Goal: Task Accomplishment & Management: Manage account settings

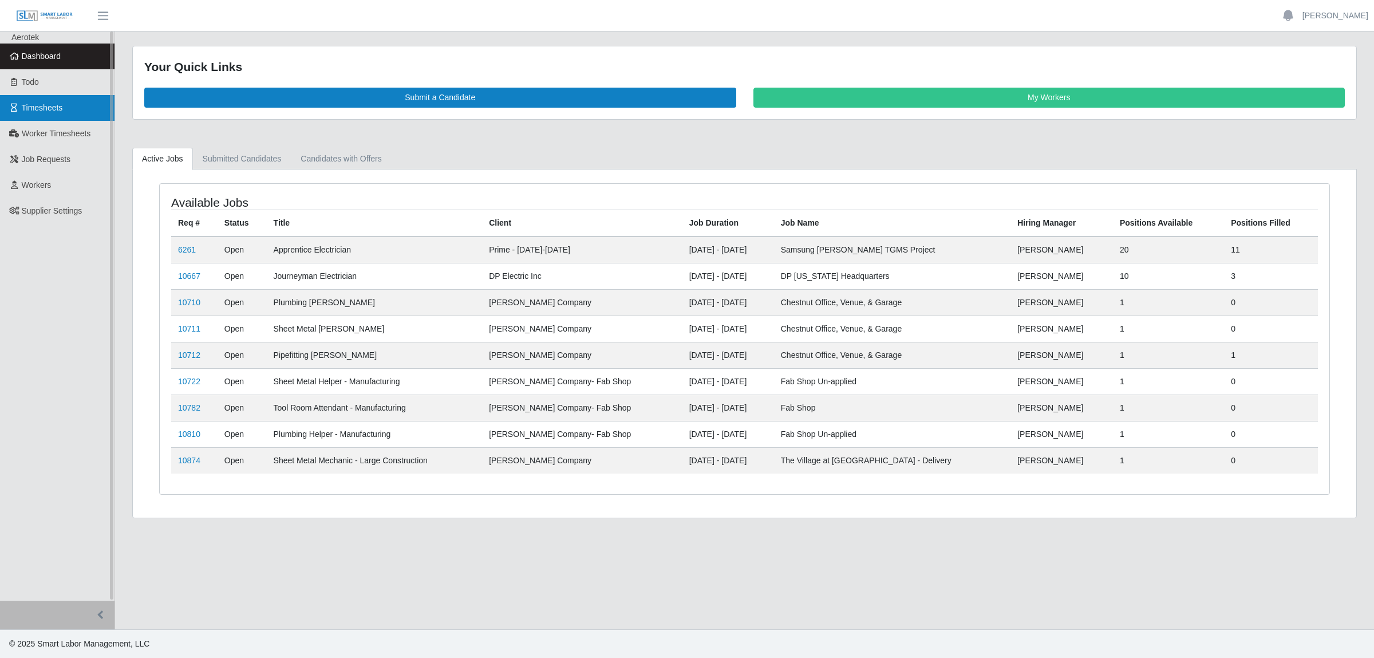
click at [64, 112] on link "Timesheets" at bounding box center [57, 108] width 114 height 26
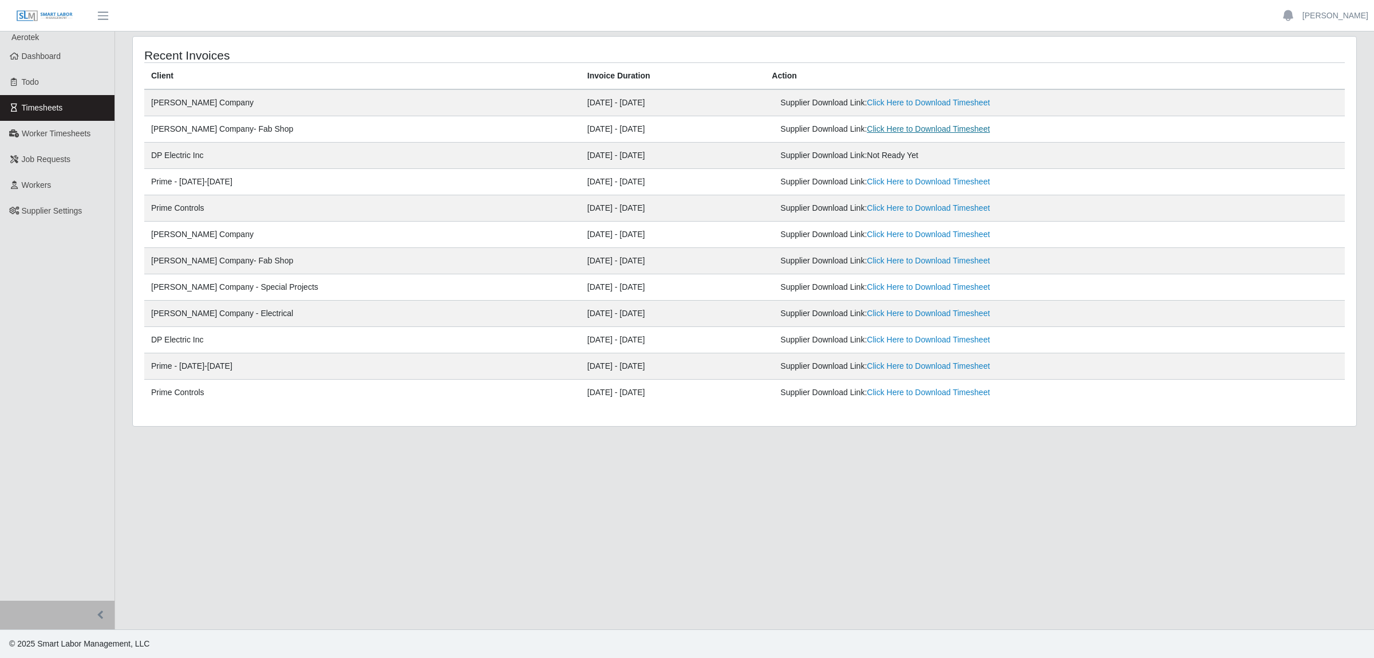
click at [872, 129] on link "Click Here to Download Timesheet" at bounding box center [928, 128] width 123 height 9
click at [867, 102] on link "Click Here to Download Timesheet" at bounding box center [928, 102] width 123 height 9
click at [53, 142] on link "Worker Timesheets" at bounding box center [57, 134] width 114 height 26
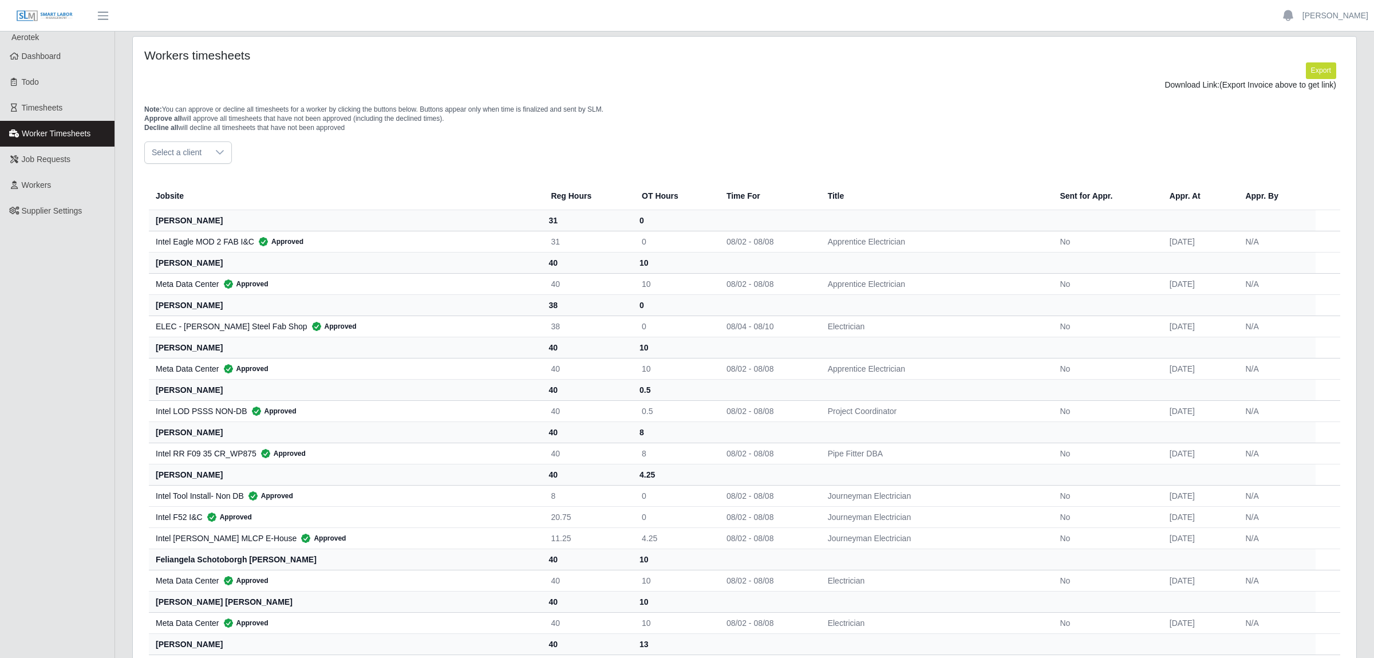
click at [225, 155] on div at bounding box center [219, 152] width 23 height 21
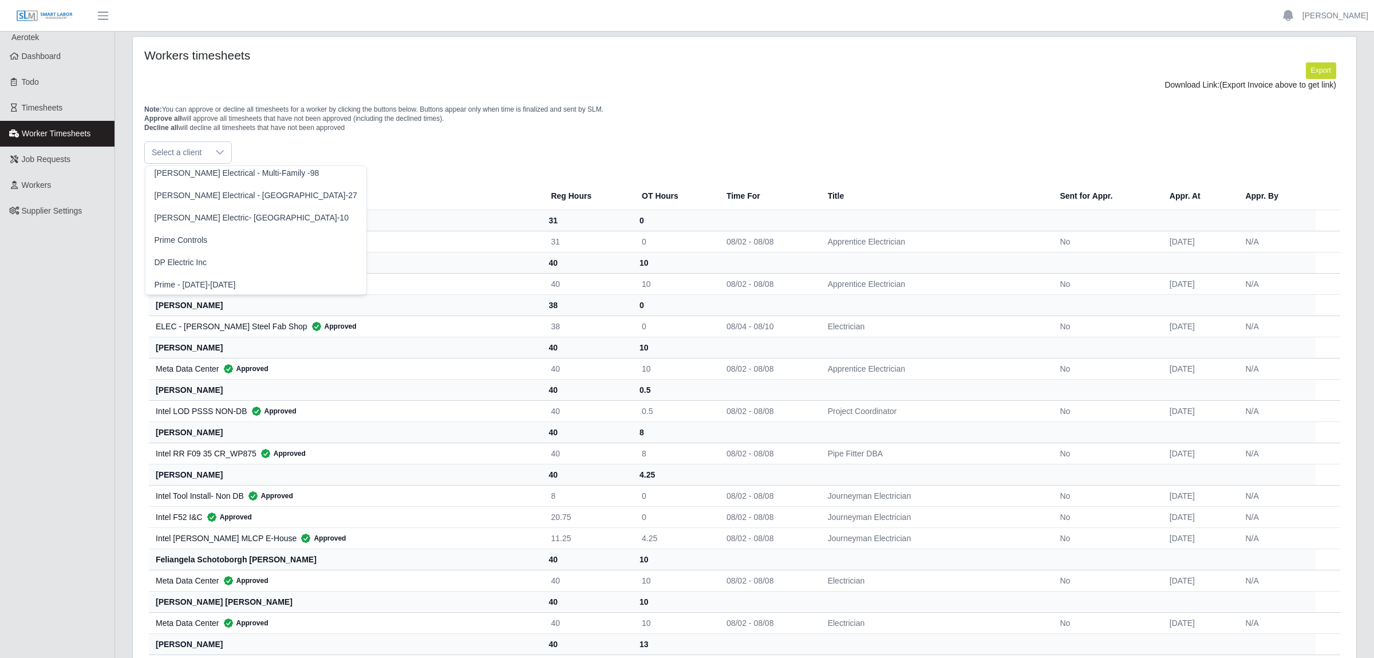
scroll to position [321, 0]
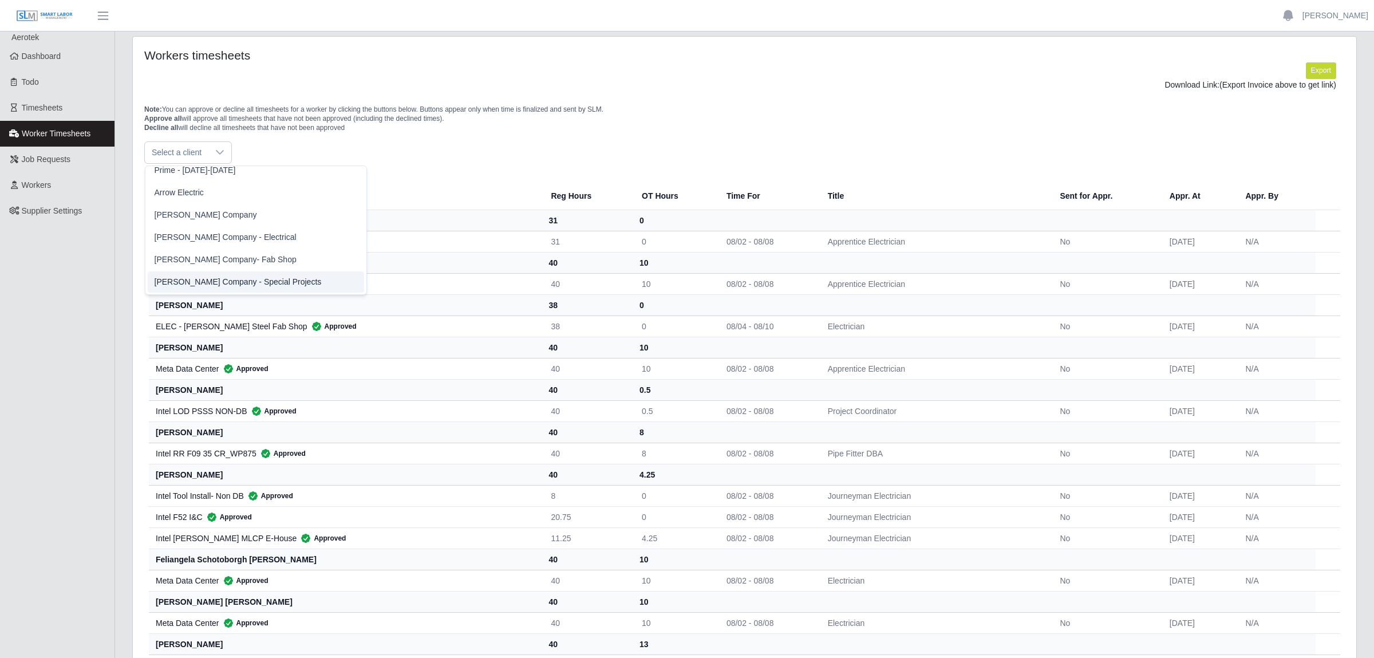
click at [247, 275] on li "[PERSON_NAME] Company - Special Projects" at bounding box center [256, 281] width 216 height 21
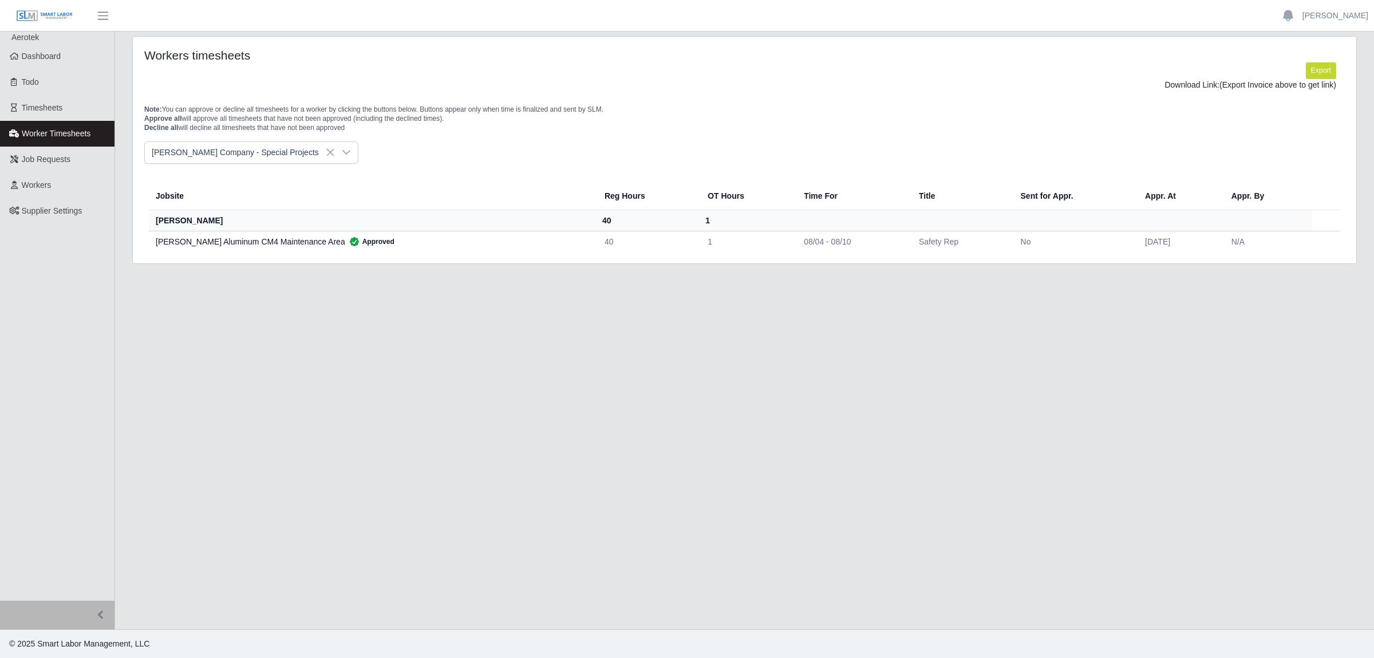
click at [335, 155] on div at bounding box center [346, 152] width 23 height 21
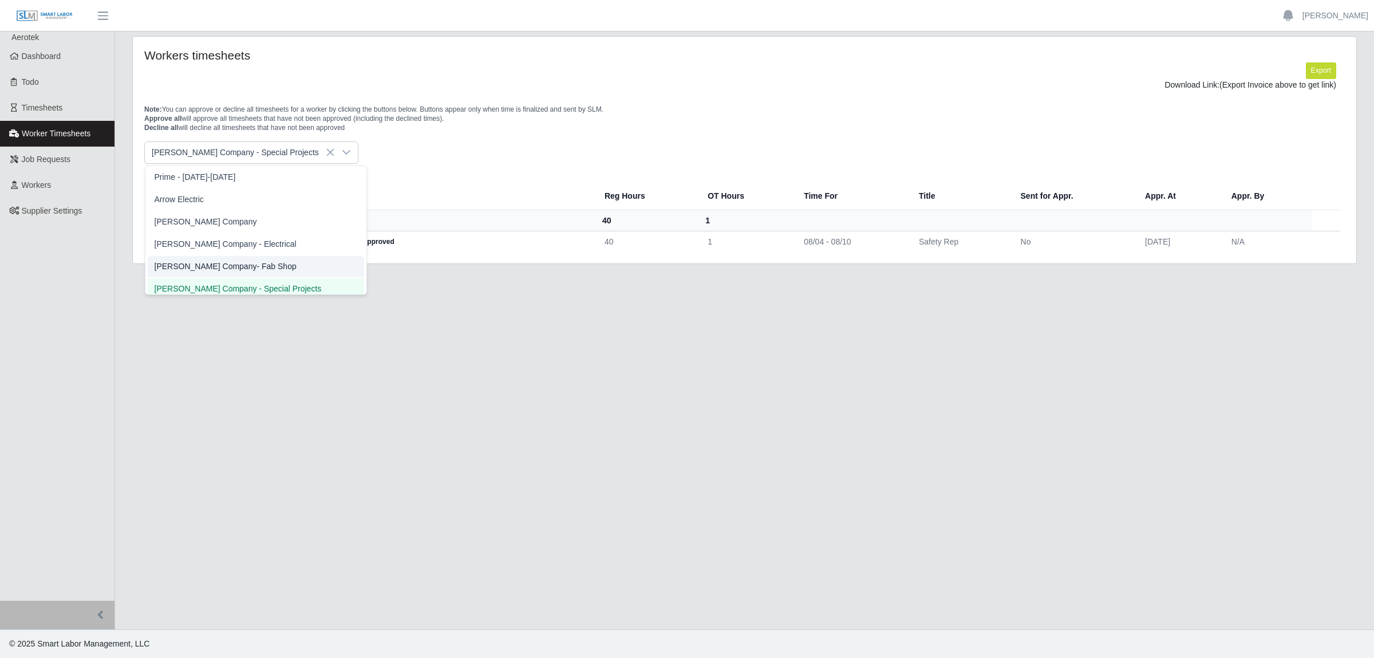
click at [235, 266] on span "[PERSON_NAME] Company- Fab Shop" at bounding box center [226, 266] width 142 height 12
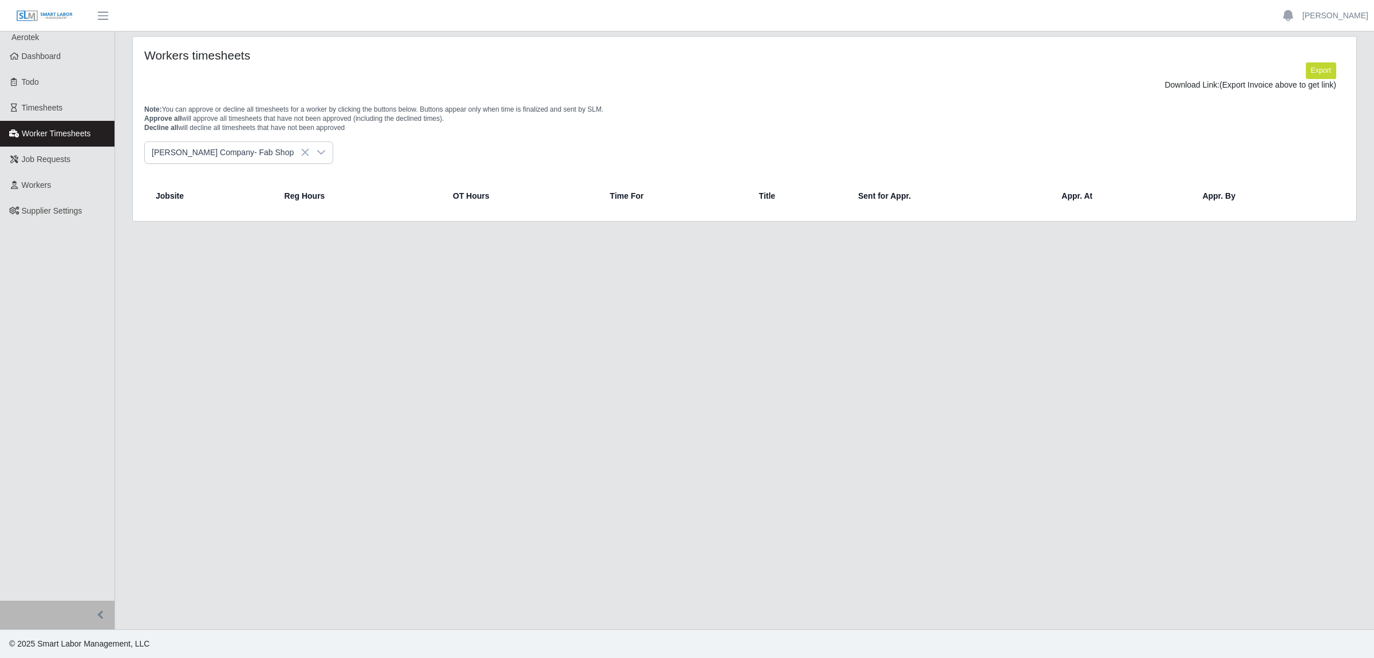
click at [317, 153] on icon at bounding box center [321, 152] width 9 height 9
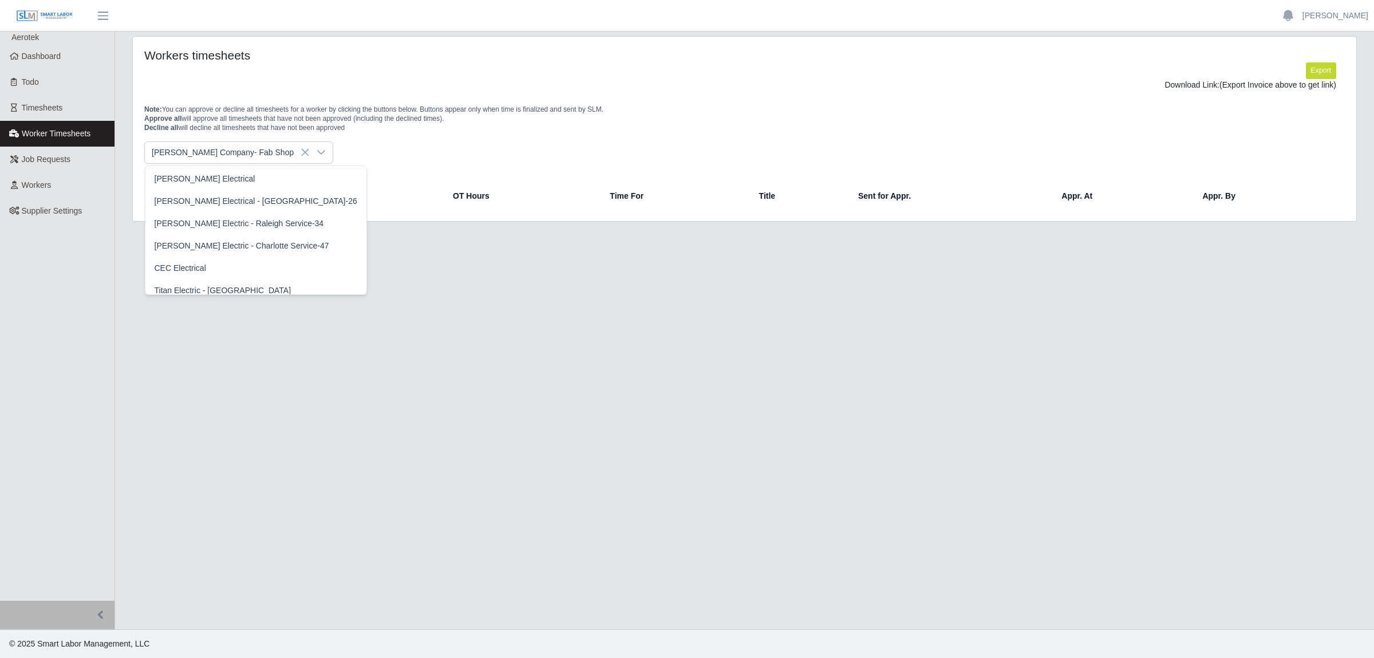
scroll to position [292, 0]
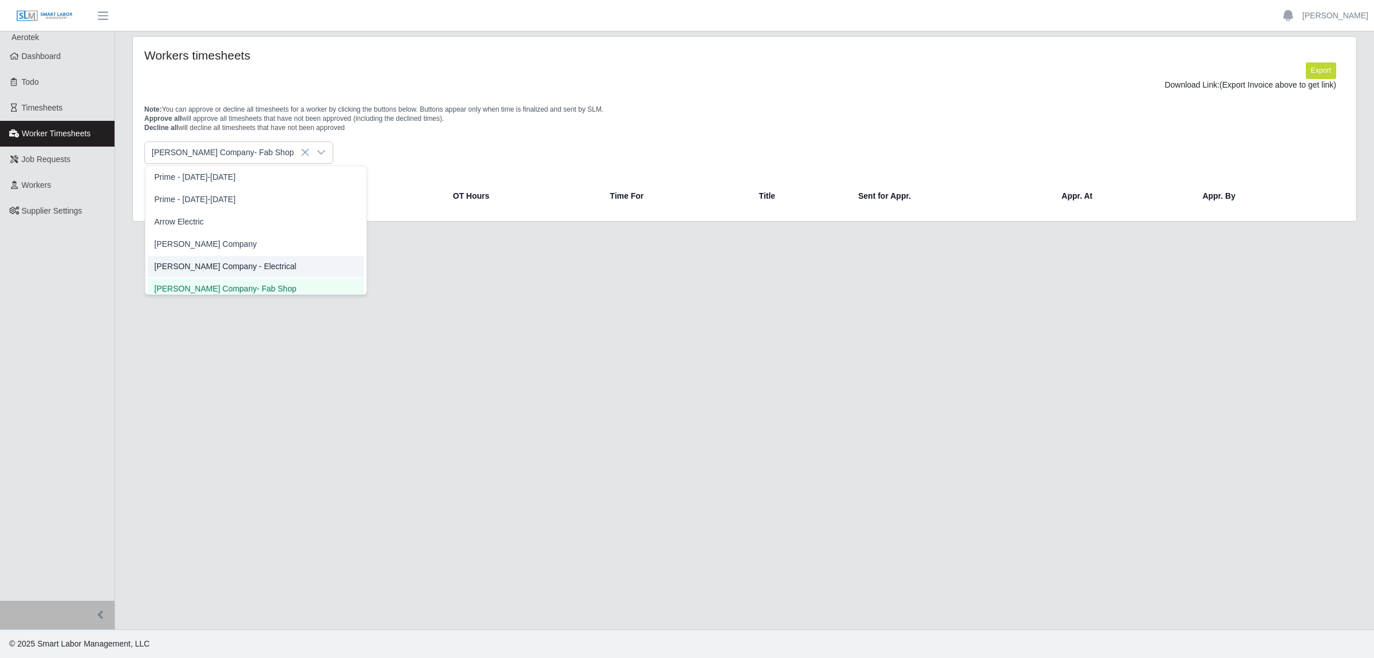
click at [234, 268] on span "[PERSON_NAME] Company - Electrical" at bounding box center [226, 266] width 142 height 12
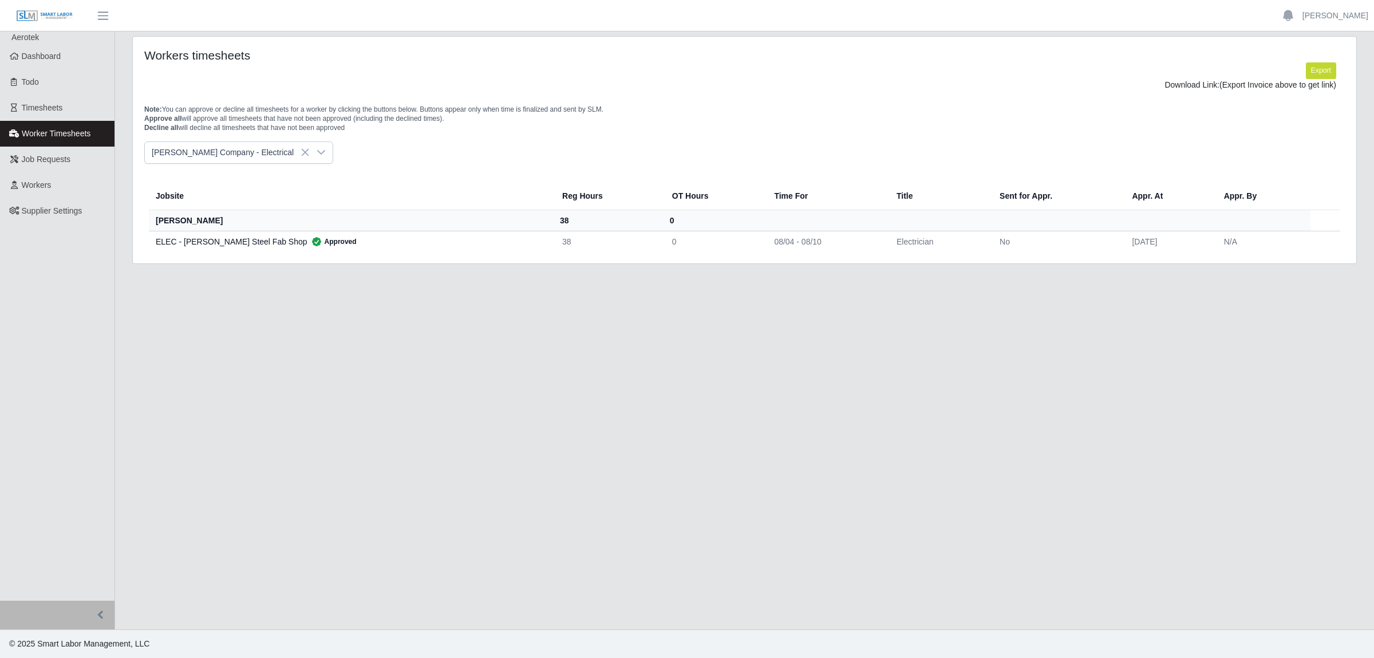
click at [317, 155] on icon at bounding box center [321, 152] width 9 height 9
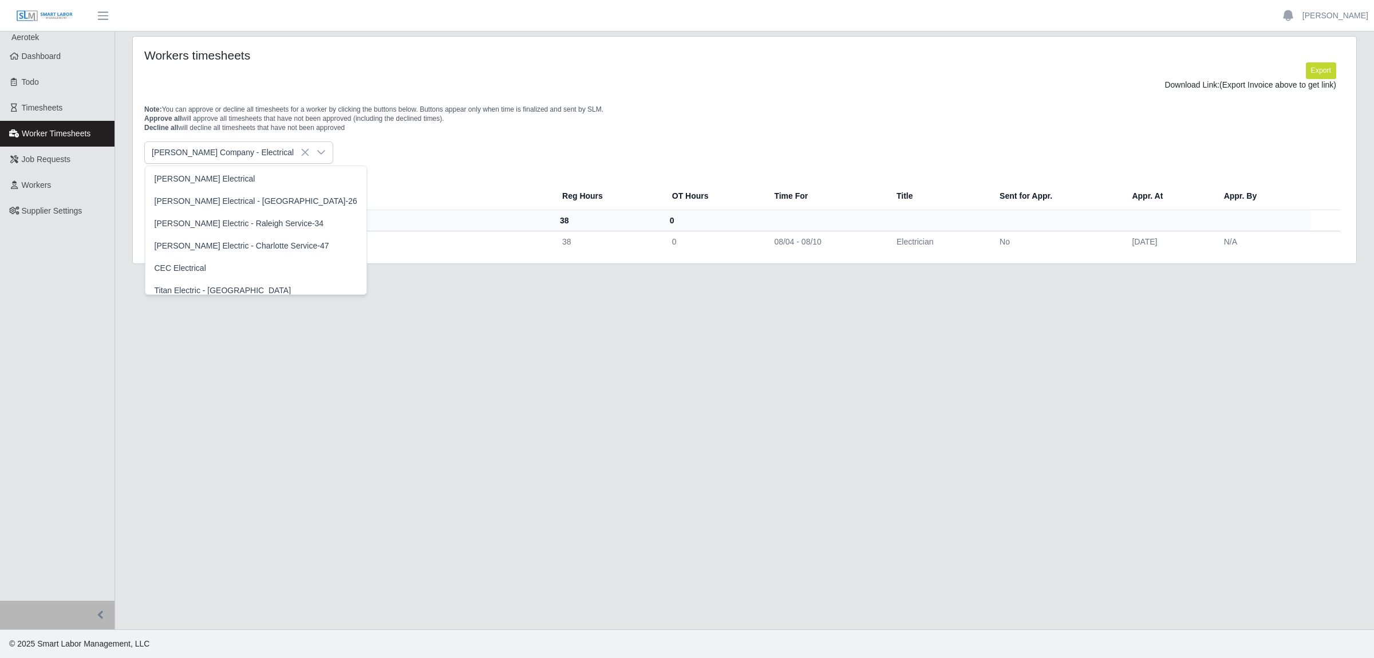
scroll to position [270, 0]
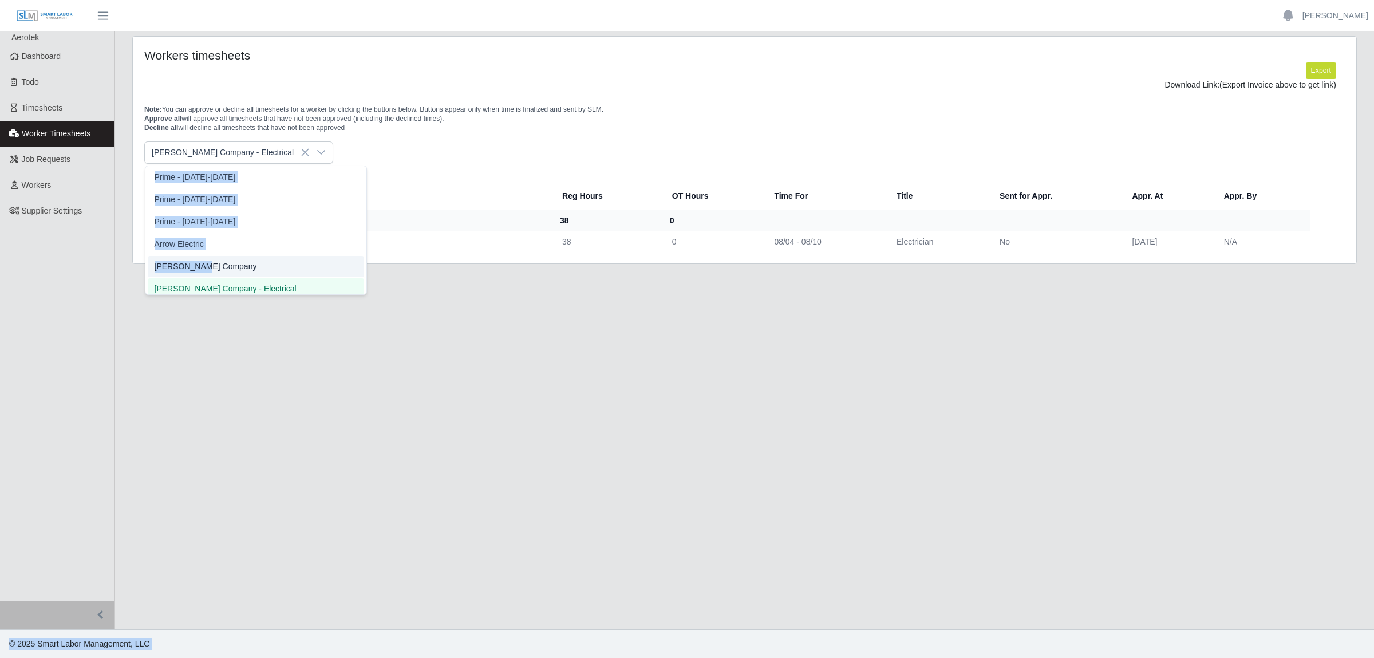
click at [205, 266] on li "[PERSON_NAME] Company" at bounding box center [256, 266] width 216 height 21
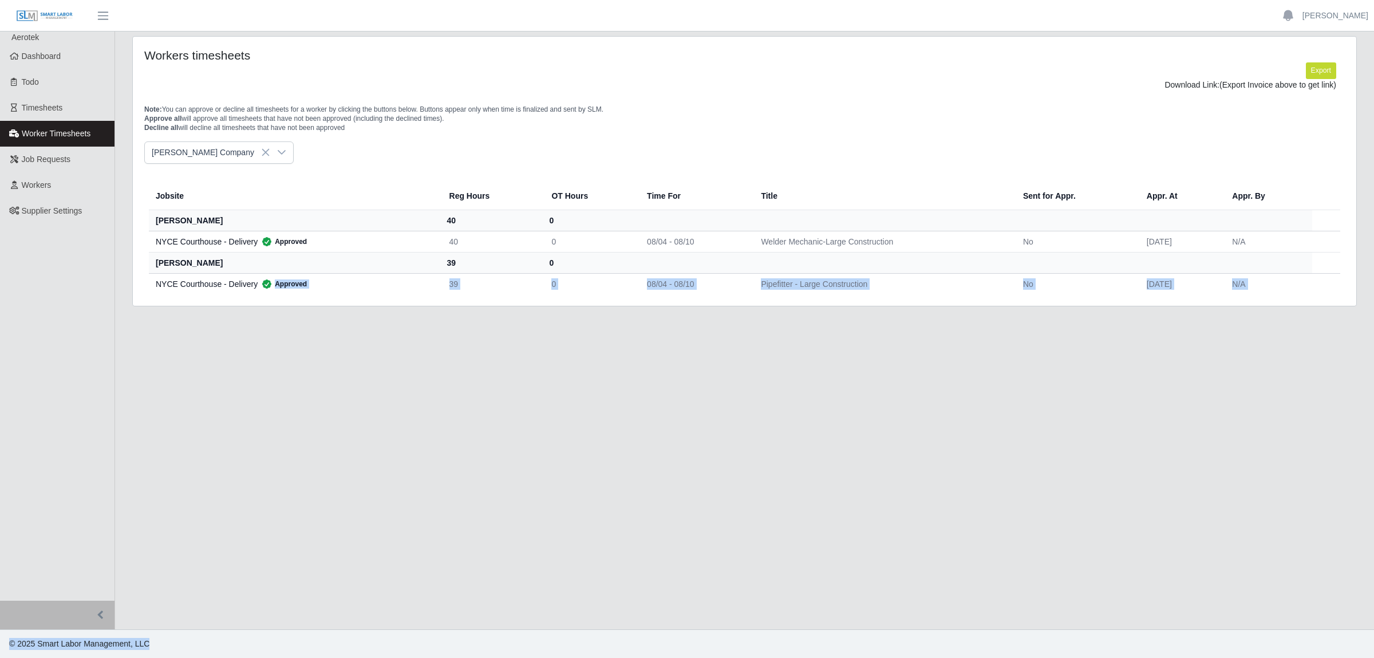
click at [330, 177] on div "Jobsite Reg Hours OT Hours Time For Title Sent for Appr. Appr. At Appr. By [PER…" at bounding box center [745, 229] width 1218 height 131
click at [277, 152] on icon at bounding box center [281, 152] width 9 height 9
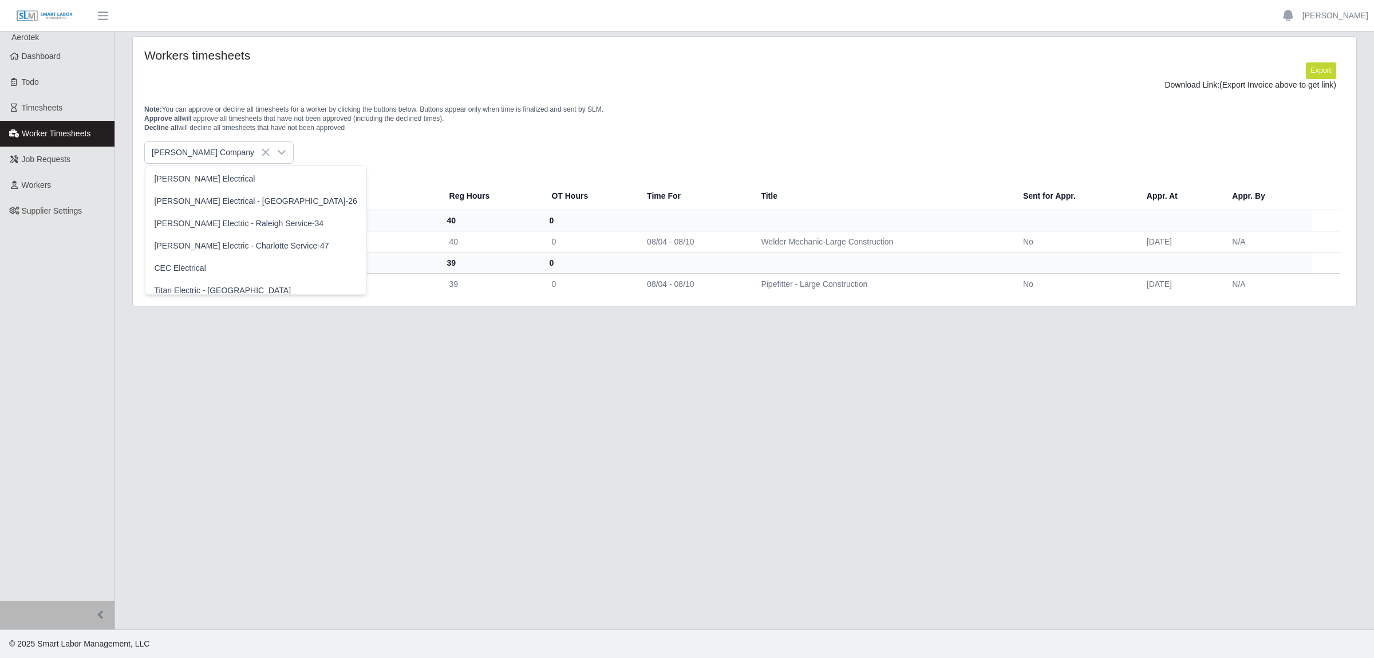
scroll to position [247, 0]
click at [1326, 16] on link "[PERSON_NAME]" at bounding box center [1335, 16] width 66 height 12
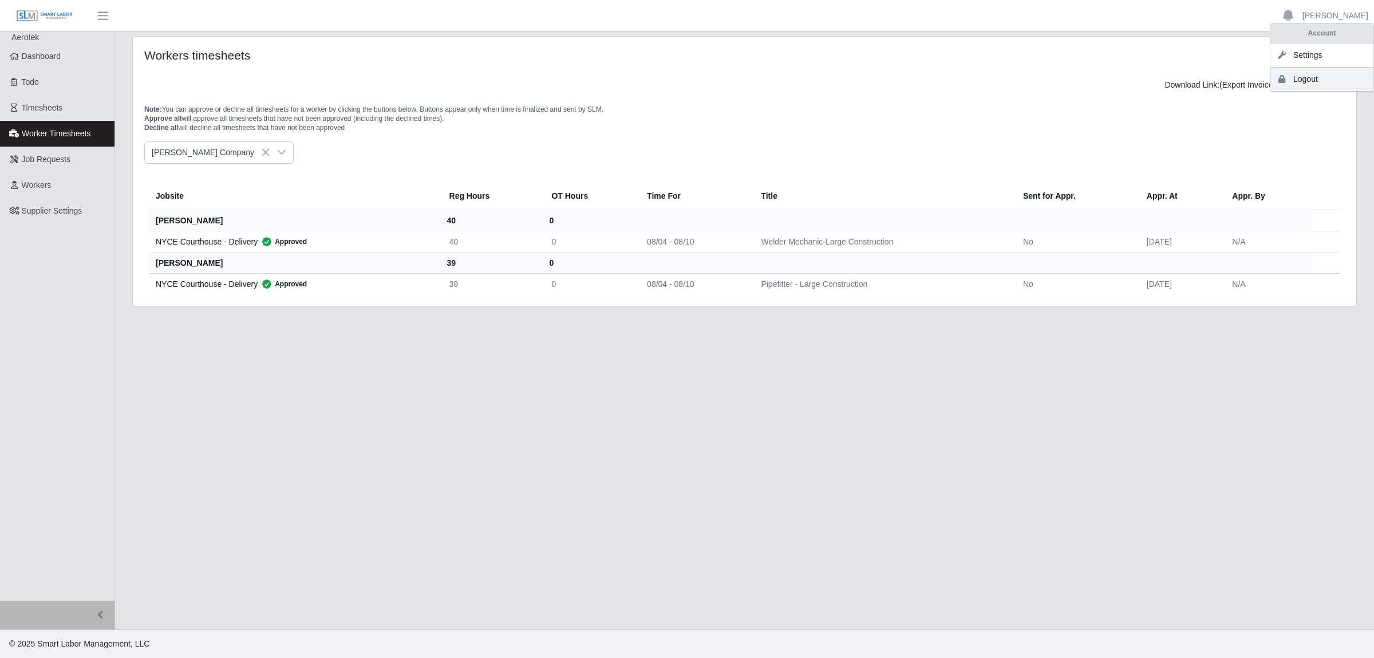
click at [1299, 84] on link "Logout" at bounding box center [1321, 80] width 103 height 24
